Goal: Task Accomplishment & Management: Manage account settings

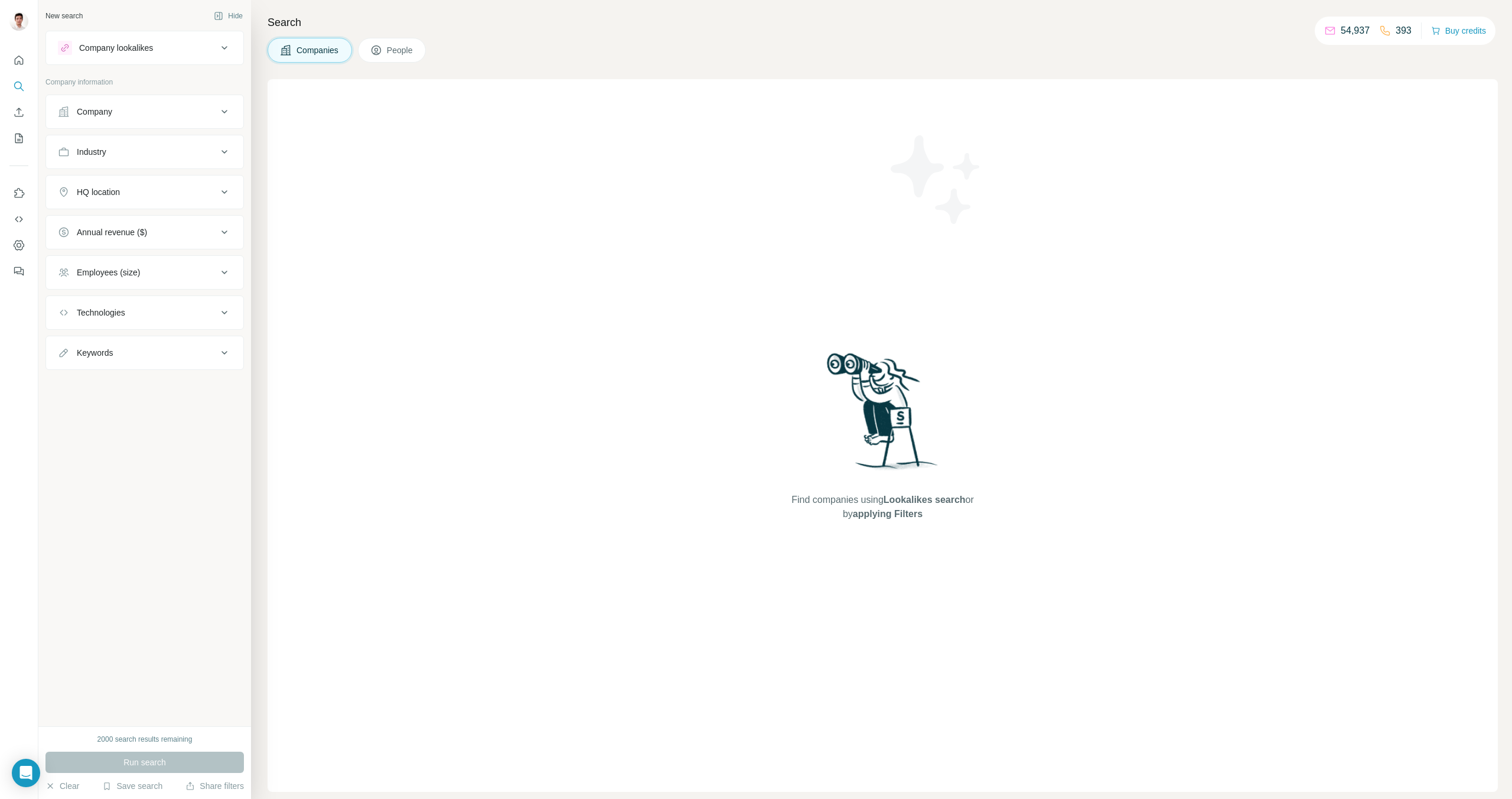
click at [206, 55] on button "Company lookalikes" at bounding box center [144, 47] width 197 height 28
click at [206, 55] on button "Company lookalikes" at bounding box center [144, 50] width 197 height 33
click at [212, 105] on div "Company" at bounding box center [138, 111] width 160 height 12
click at [18, 136] on icon "My lists" at bounding box center [19, 138] width 12 height 12
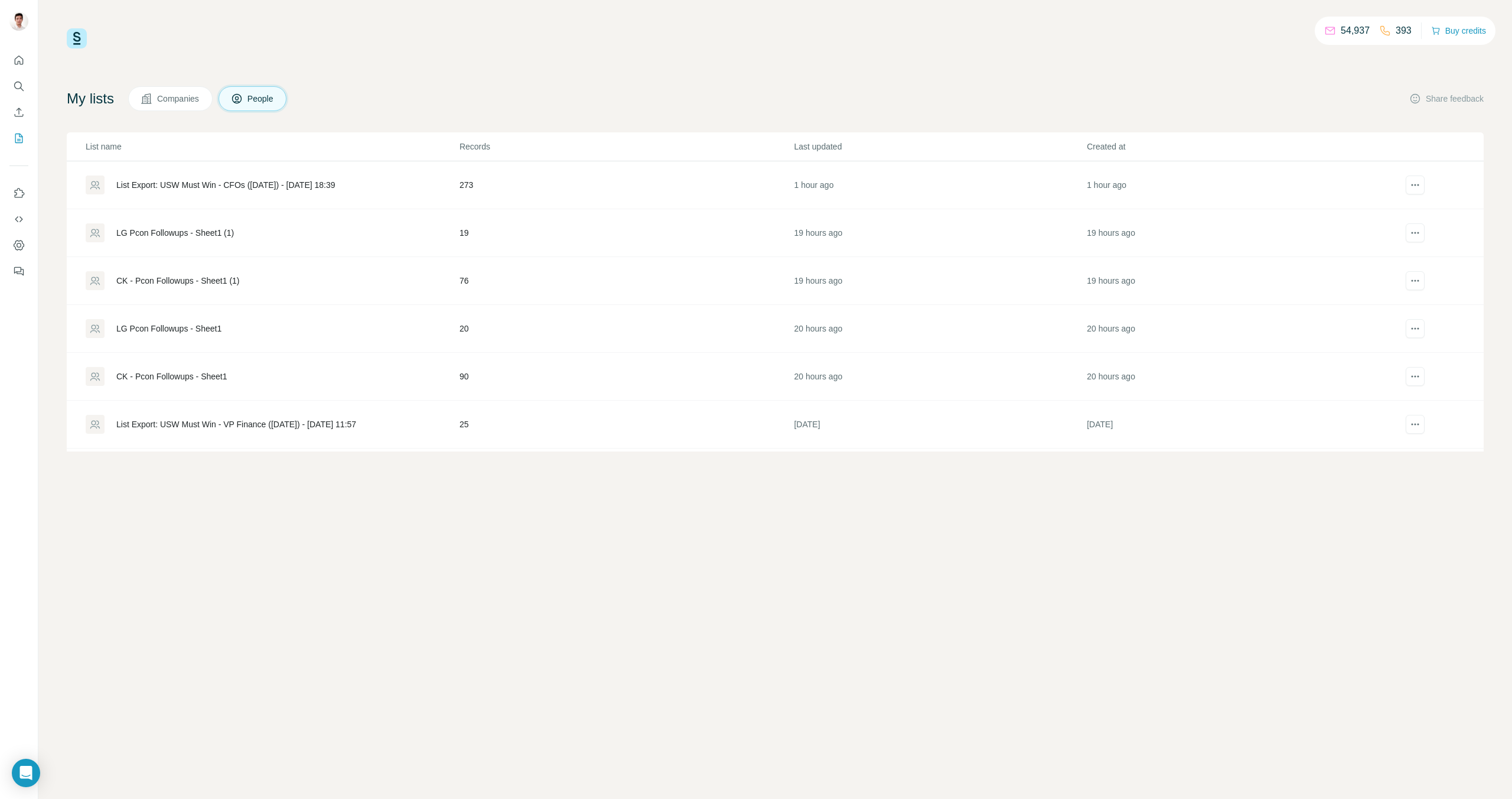
click at [211, 185] on div "List Export: USW Must Win - CFOs ([DATE]) - [DATE] 18:39" at bounding box center [226, 185] width 219 height 12
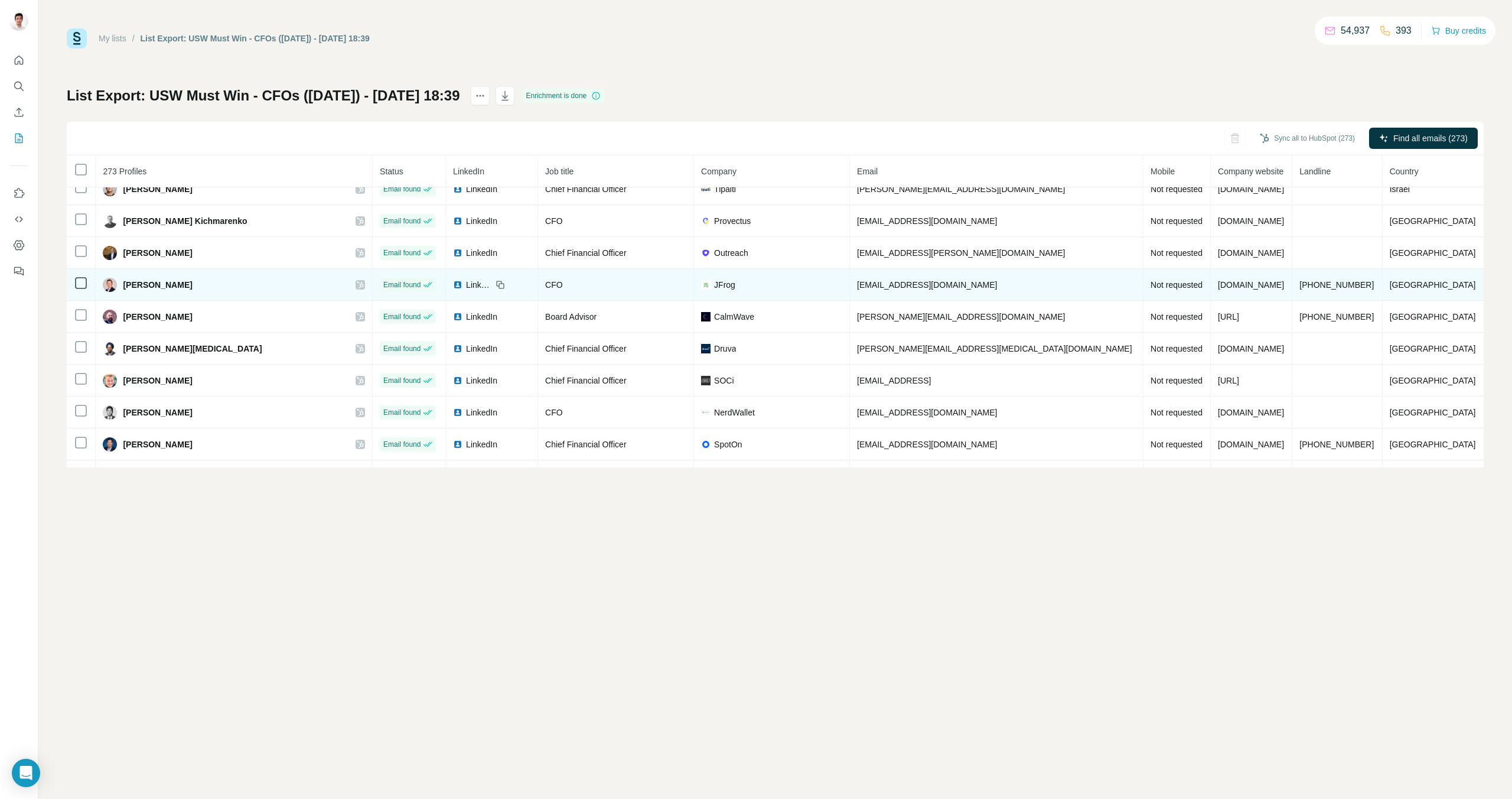
scroll to position [82, 0]
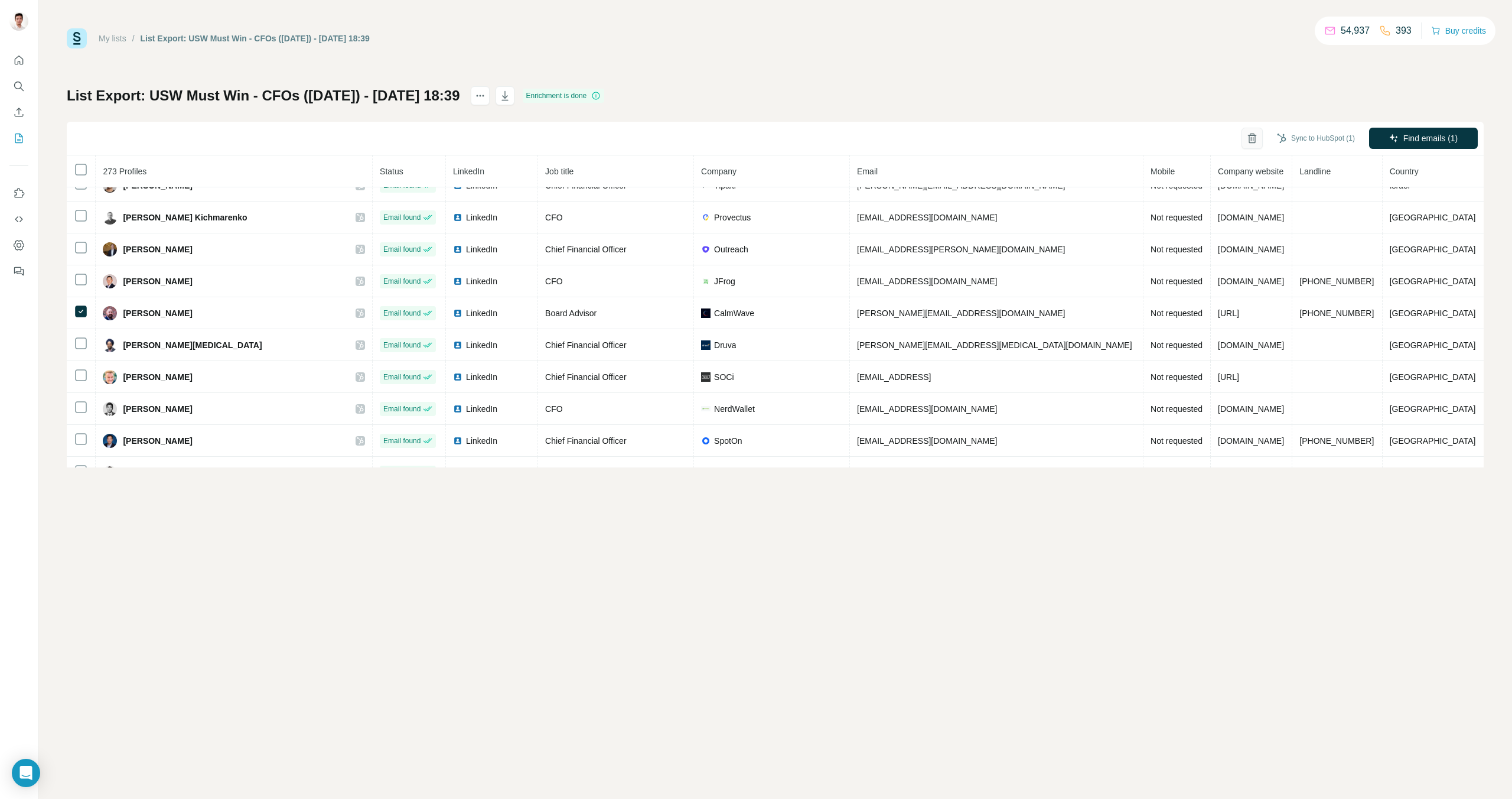
click at [1256, 136] on button "button" at bounding box center [1252, 138] width 21 height 21
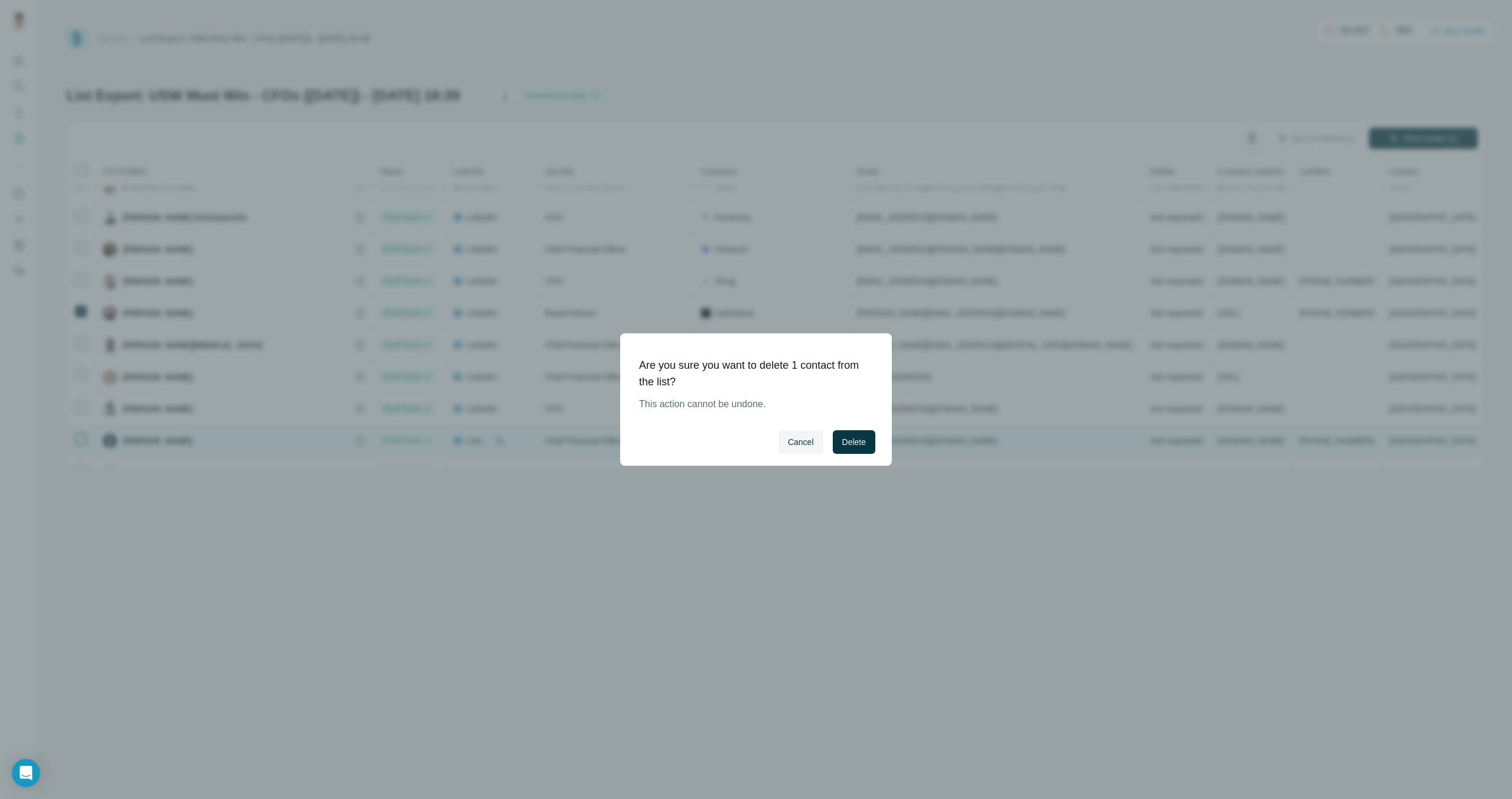
click at [865, 438] on span "Delete" at bounding box center [854, 442] width 24 height 12
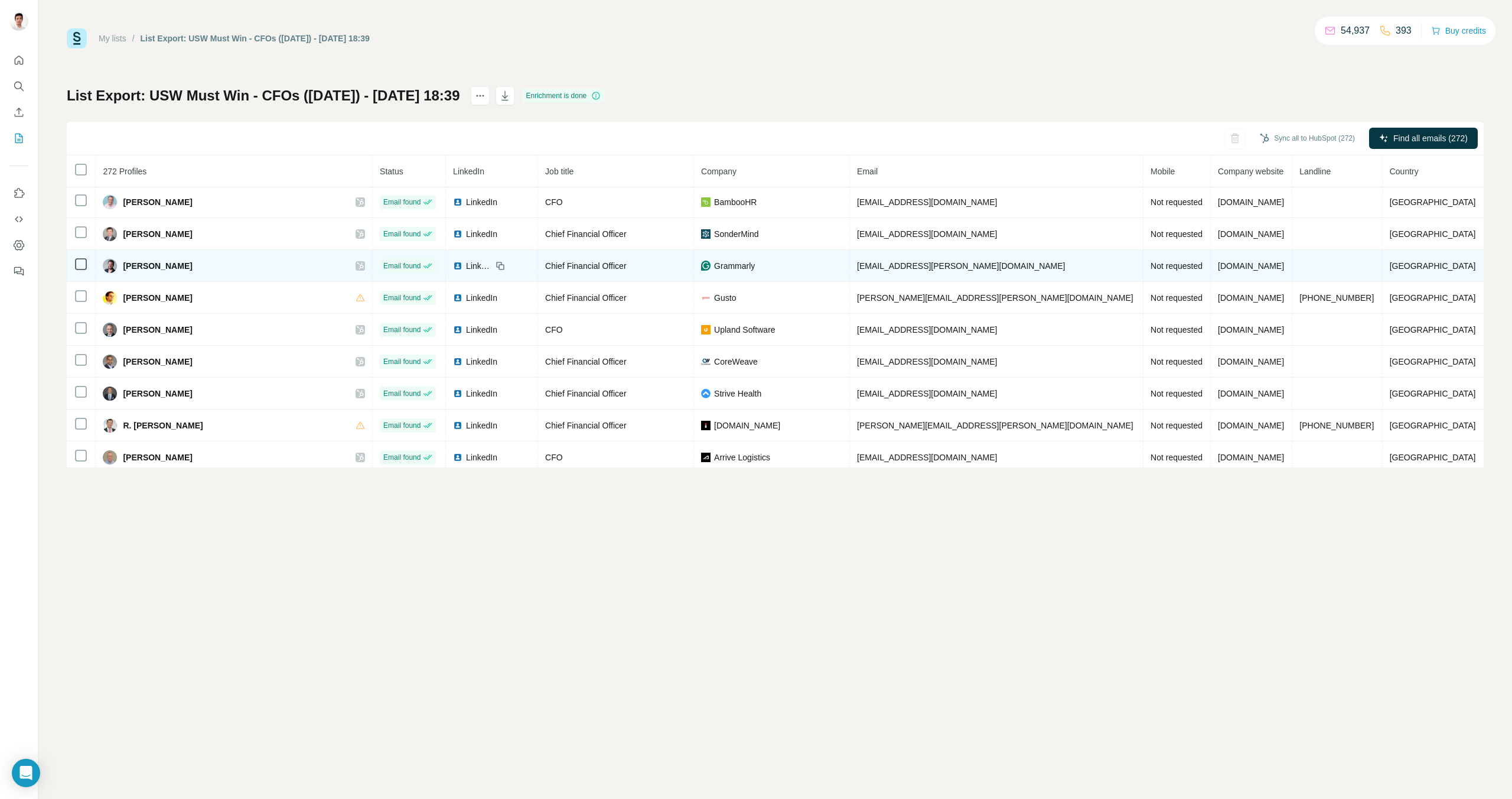
scroll to position [996, 0]
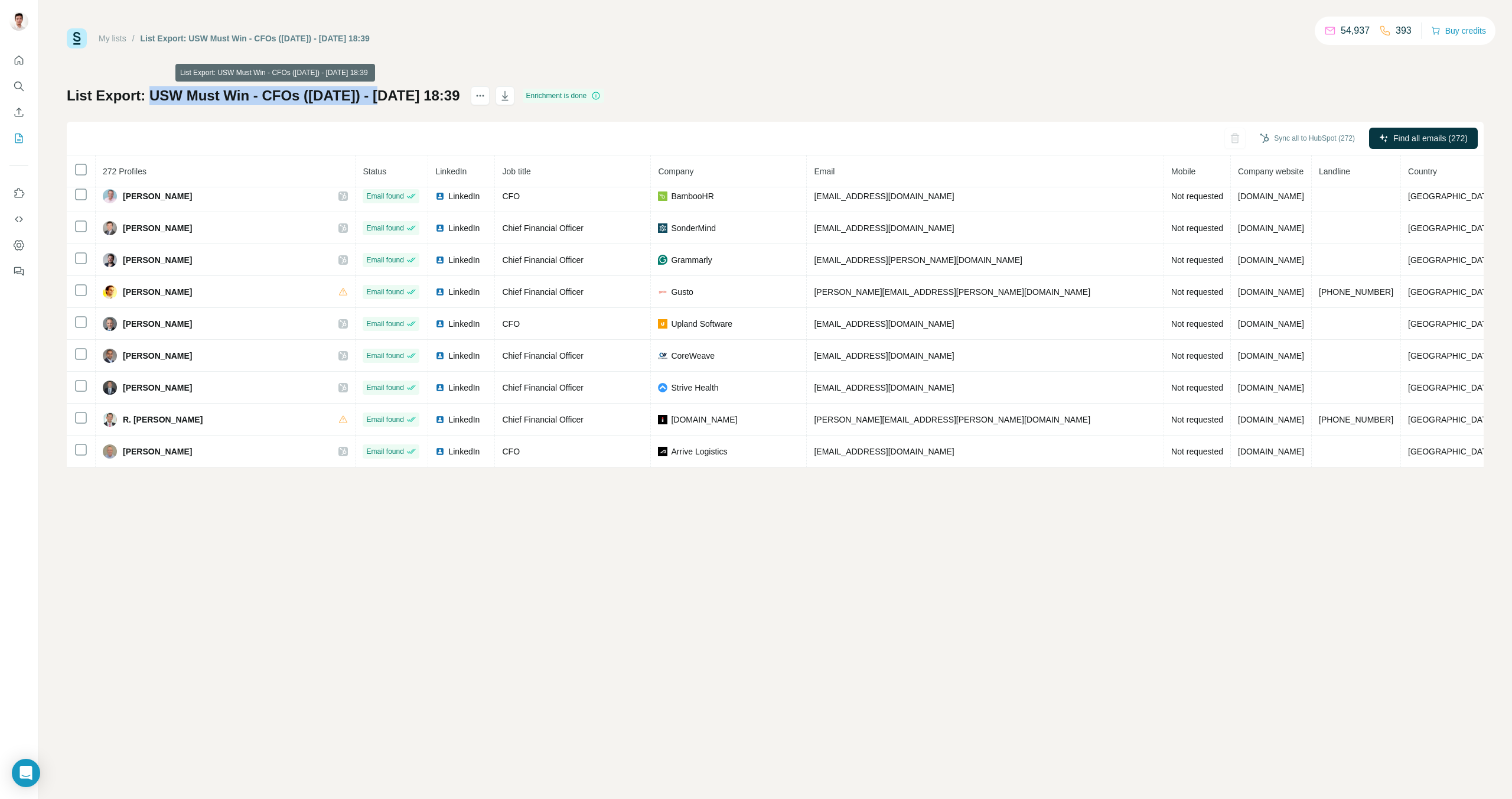
drag, startPoint x: 151, startPoint y: 94, endPoint x: 393, endPoint y: 97, distance: 242.0
click at [393, 97] on h1 "List Export: USW Must Win - CFOs ([DATE]) - [DATE] 18:39" at bounding box center [263, 96] width 393 height 19
copy h1 "USW Must Win - CFOs ([DATE])"
